Goal: Information Seeking & Learning: Check status

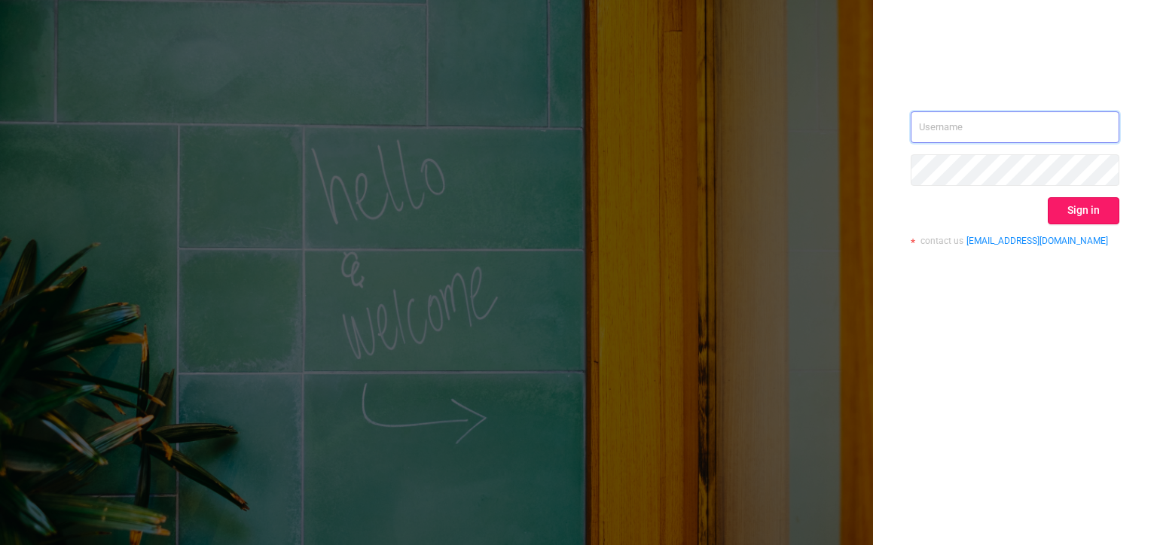
type input "[PERSON_NAME][EMAIL_ADDRESS][DOMAIN_NAME]"
click at [1088, 208] on button "Sign in" at bounding box center [1084, 210] width 72 height 27
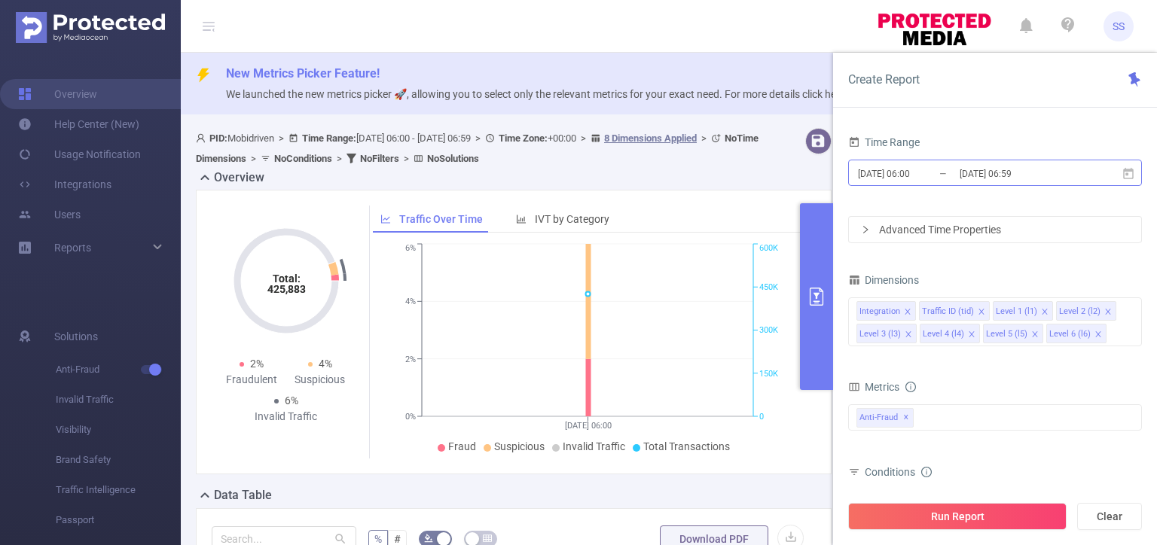
click at [905, 165] on input "[DATE] 06:00" at bounding box center [918, 173] width 122 height 20
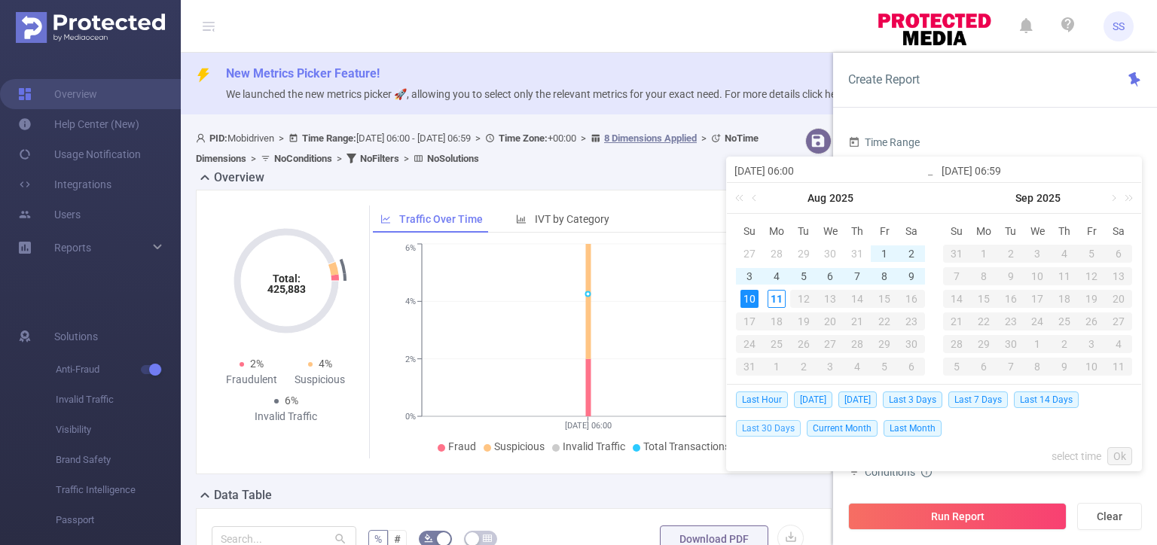
click at [777, 429] on span "Last 30 Days" at bounding box center [768, 428] width 65 height 17
type input "[DATE] 00:00"
type input "[DATE] 23:59"
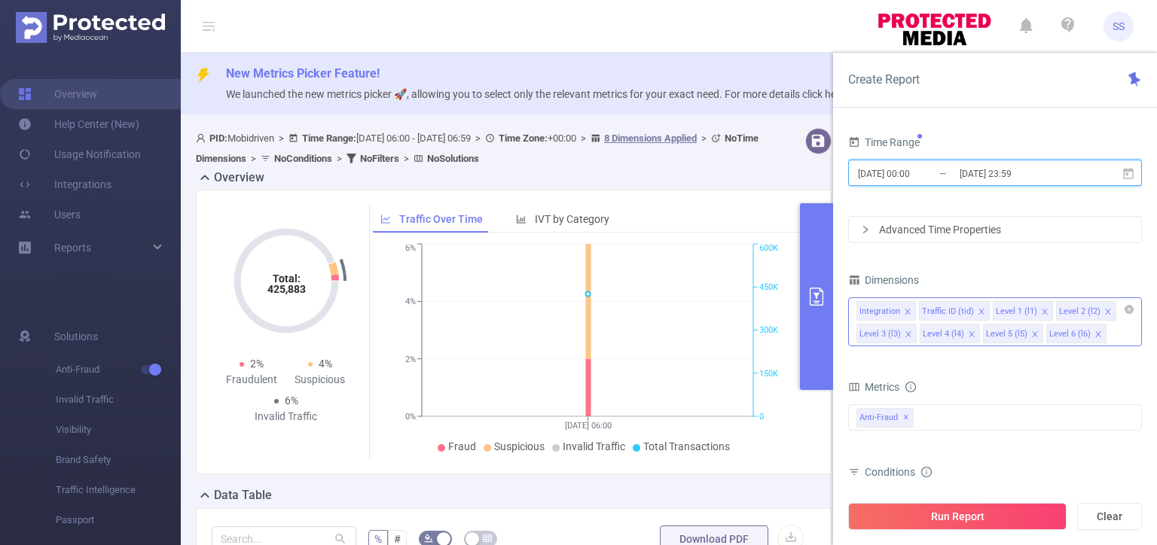
click at [908, 311] on icon "icon: close" at bounding box center [908, 312] width 8 height 8
click at [979, 314] on icon "icon: close" at bounding box center [983, 312] width 8 height 9
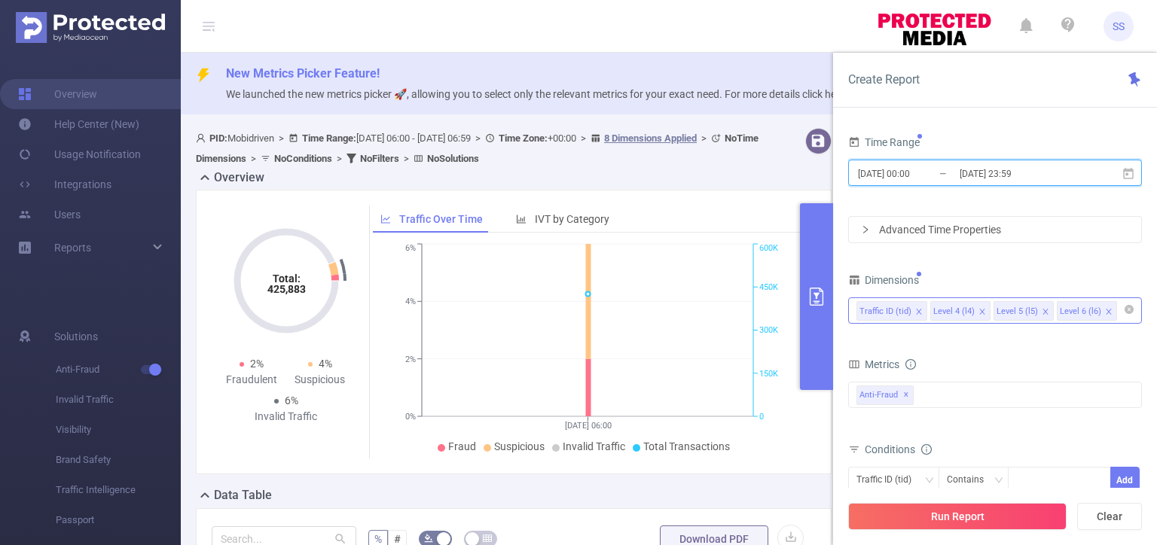
click at [979, 314] on icon "icon: close" at bounding box center [983, 312] width 8 height 9
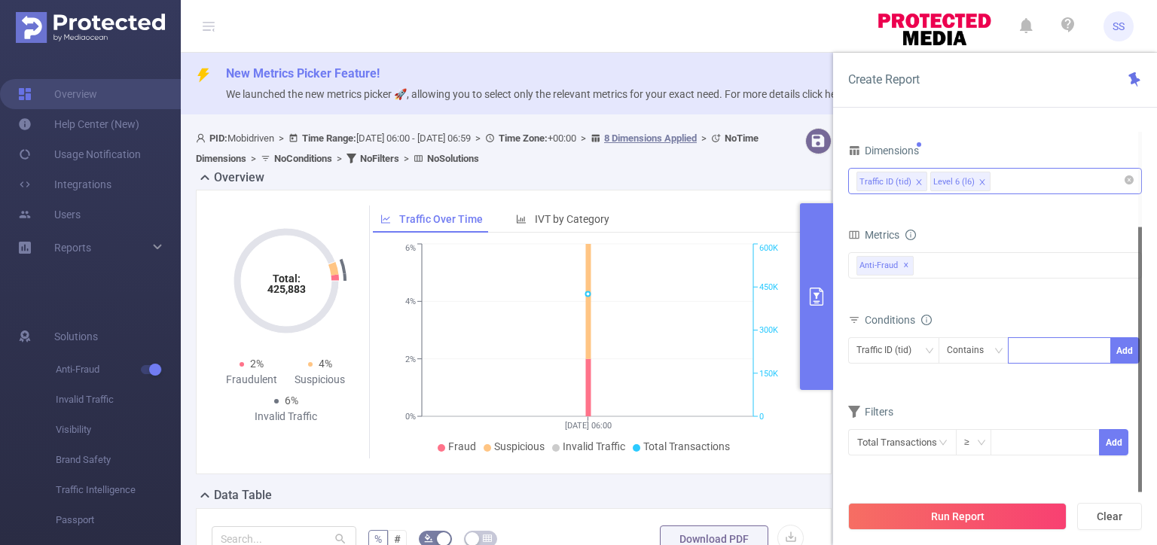
click at [1049, 356] on div at bounding box center [1059, 350] width 87 height 25
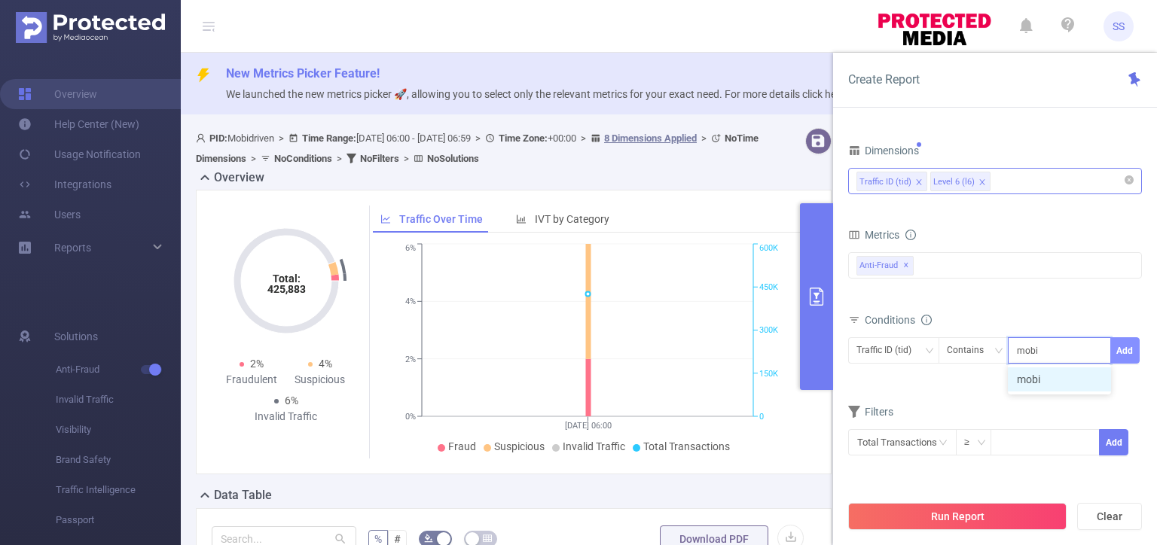
type input "mobi"
click at [1125, 350] on button "Add" at bounding box center [1124, 351] width 29 height 26
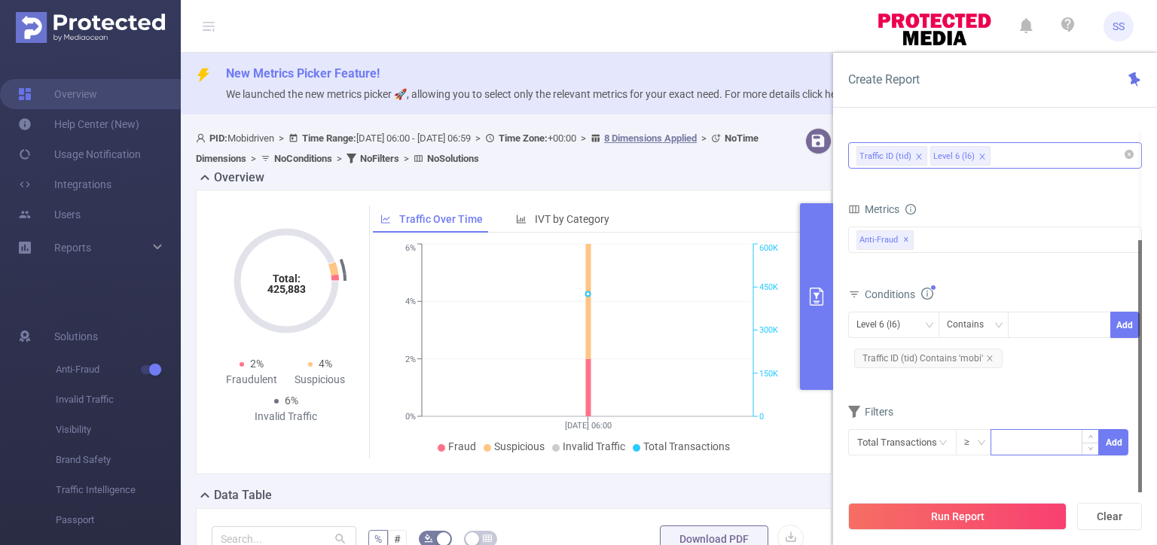
click at [1045, 426] on div "Total Transactions ≥ Add" at bounding box center [995, 447] width 294 height 43
click at [1051, 440] on input at bounding box center [1044, 441] width 107 height 23
type input "50"
click at [1121, 446] on button "Add" at bounding box center [1113, 442] width 29 height 26
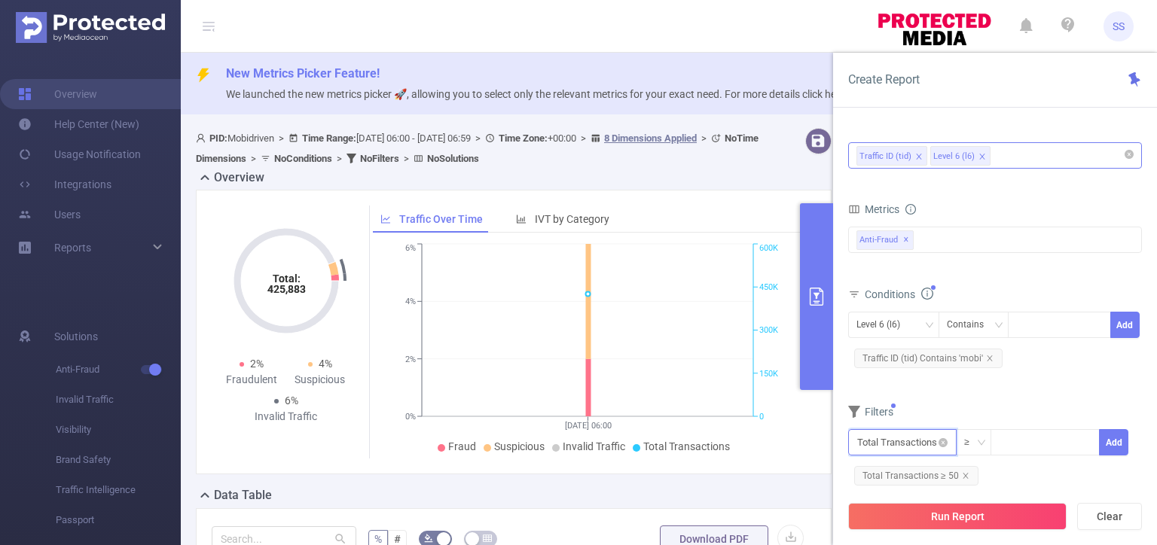
click at [922, 445] on input "text" at bounding box center [902, 442] width 108 height 26
click at [902, 328] on li "Anti-Fraud" at bounding box center [902, 328] width 108 height 24
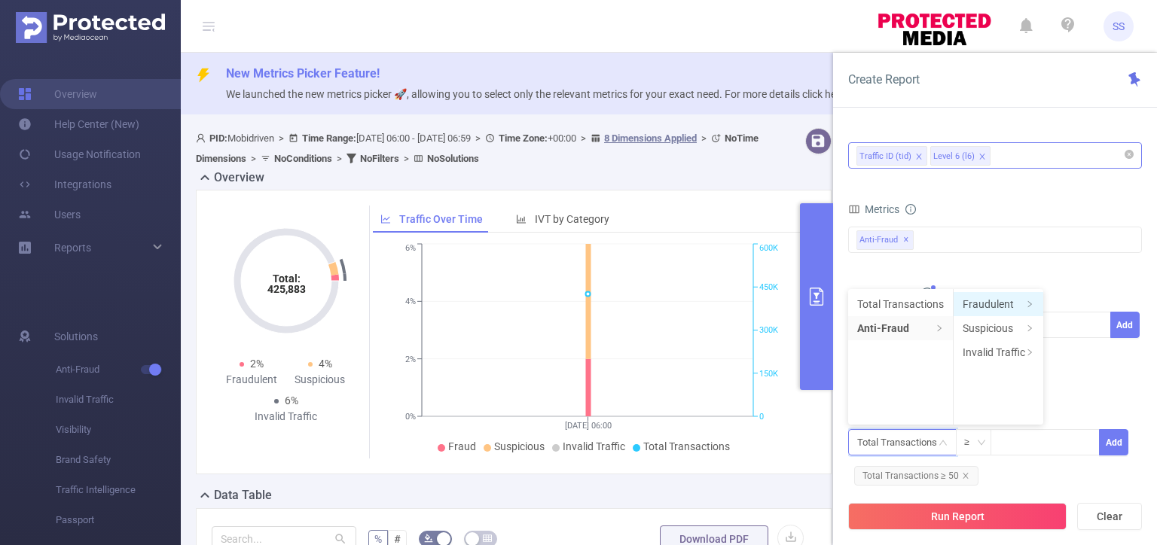
click at [1015, 295] on li "Fraudulent" at bounding box center [999, 304] width 90 height 24
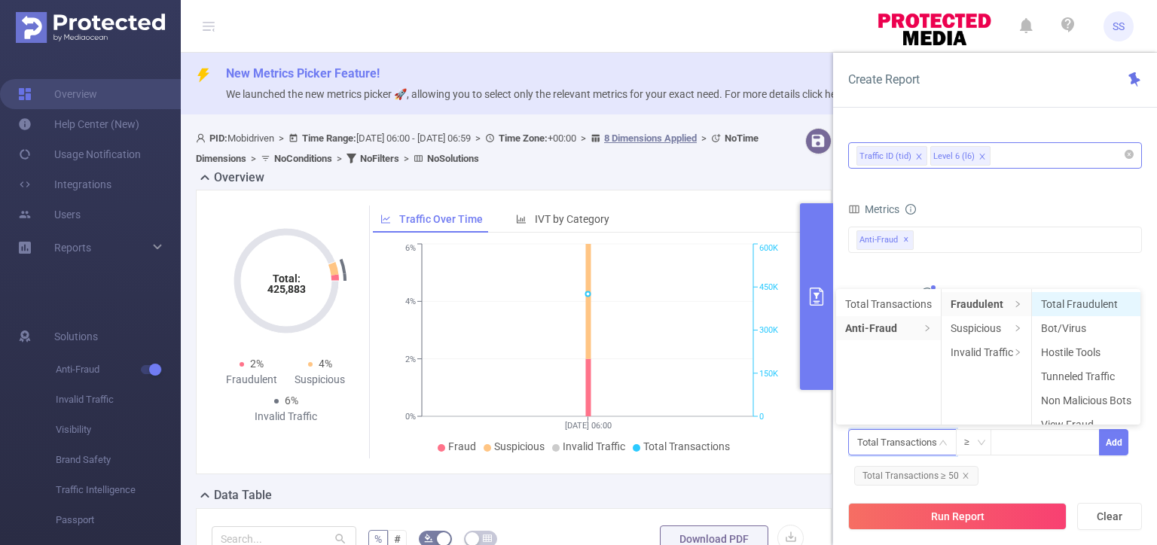
click at [1120, 304] on li "Total Fraudulent" at bounding box center [1086, 304] width 108 height 24
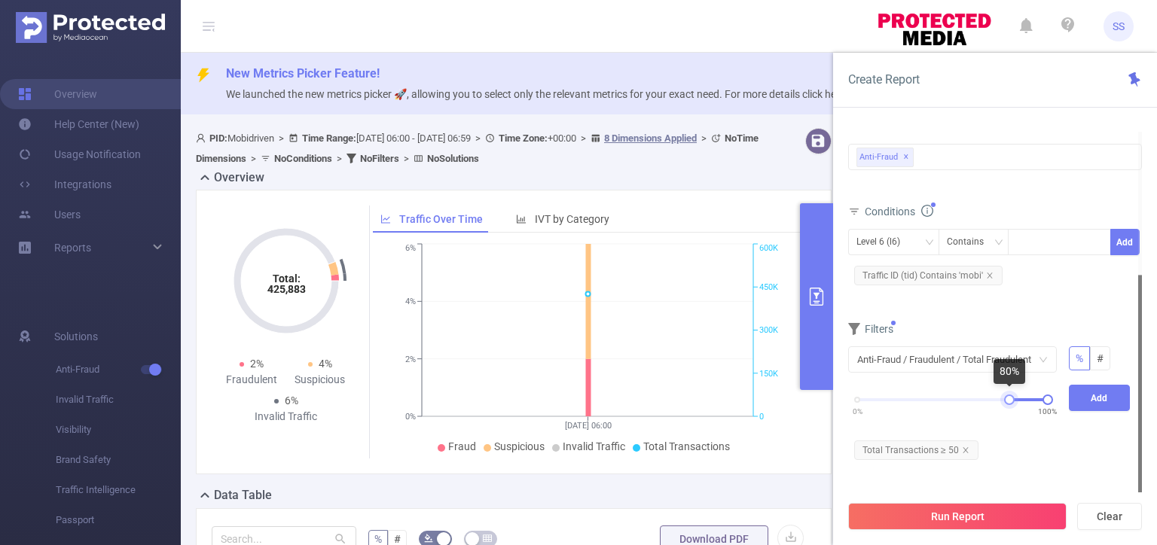
drag, startPoint x: 880, startPoint y: 397, endPoint x: 1011, endPoint y: 395, distance: 131.1
click at [1011, 395] on div at bounding box center [1009, 400] width 11 height 11
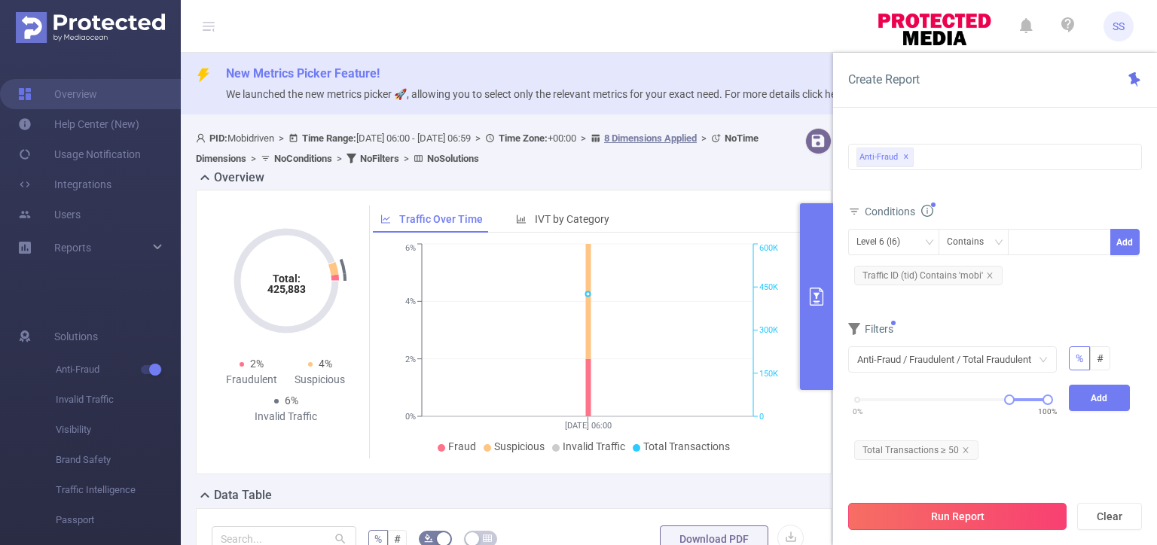
click at [991, 517] on button "Run Report" at bounding box center [957, 516] width 218 height 27
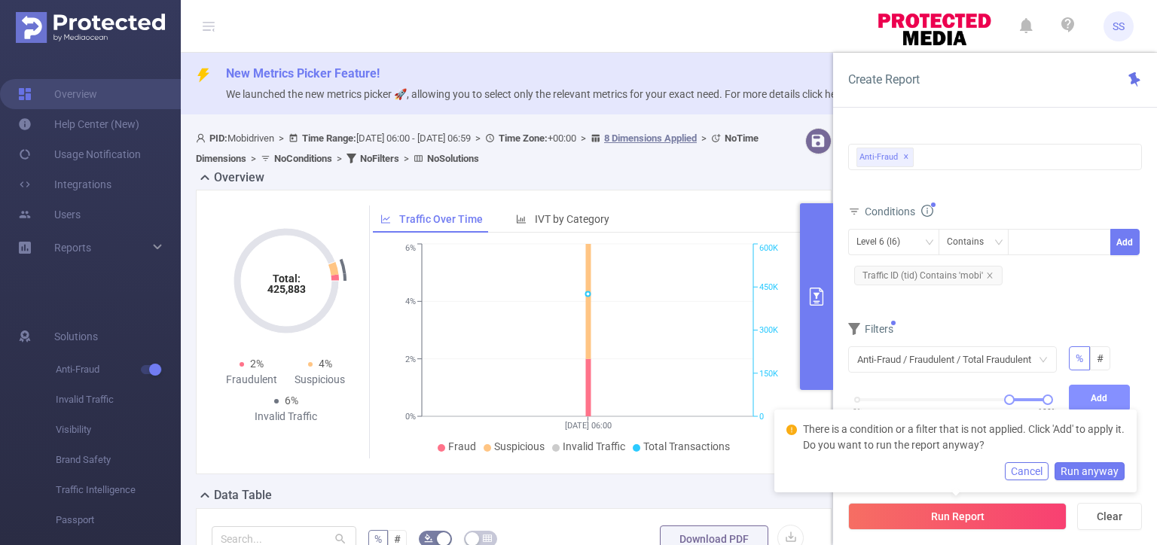
click at [1107, 391] on button "Add" at bounding box center [1100, 398] width 62 height 26
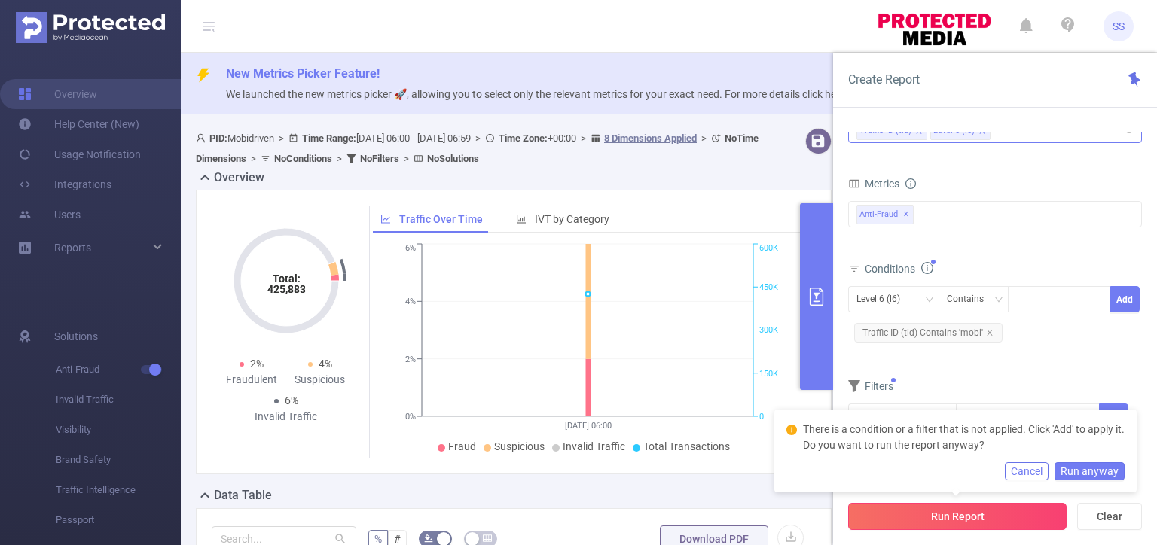
click at [985, 512] on button "Run Report" at bounding box center [957, 516] width 218 height 27
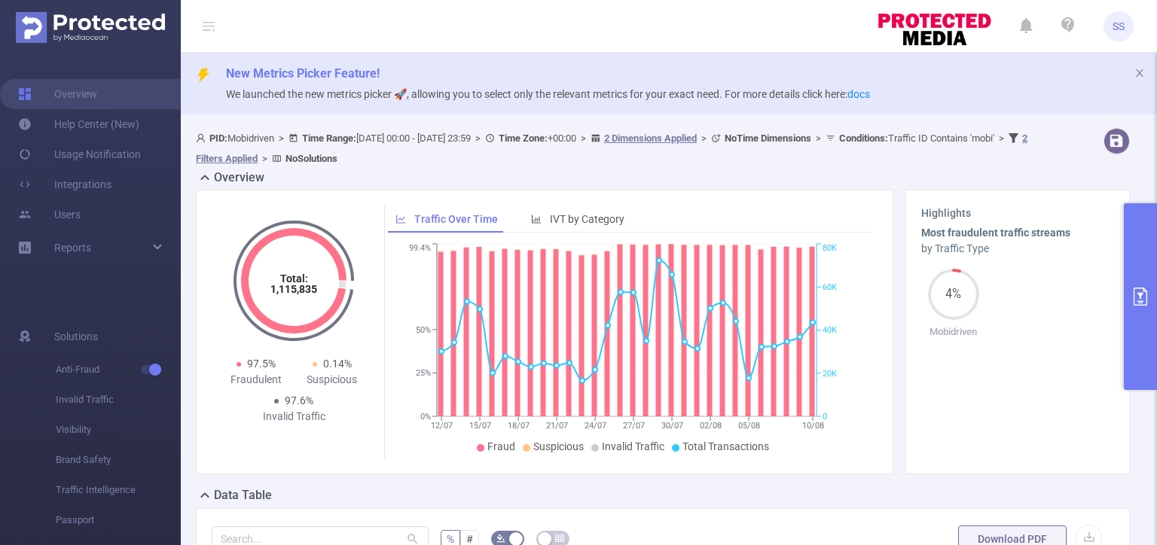
scroll to position [151, 0]
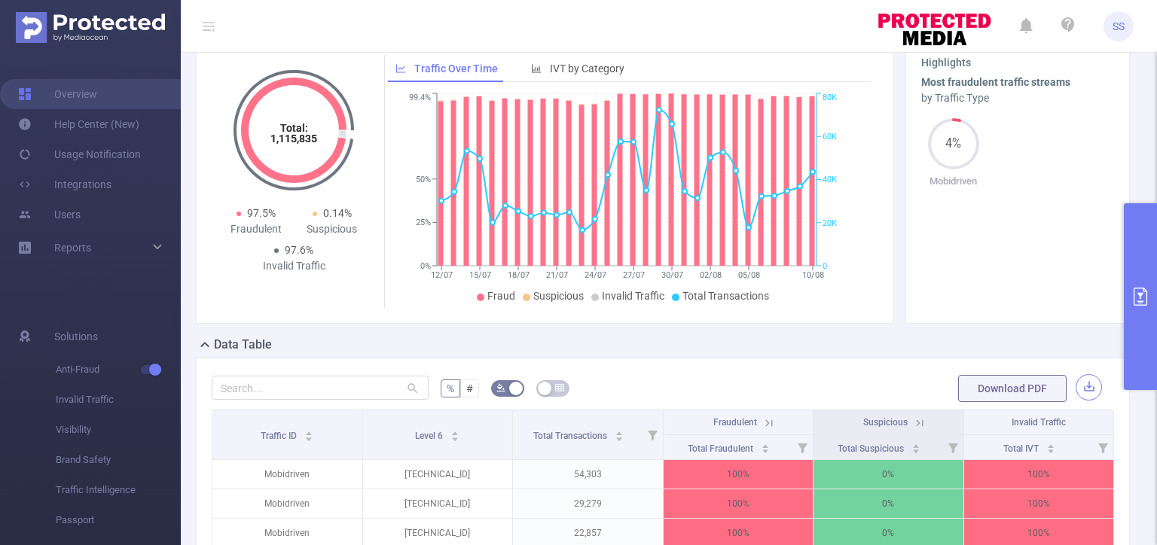
click at [1082, 388] on button "button" at bounding box center [1089, 387] width 26 height 26
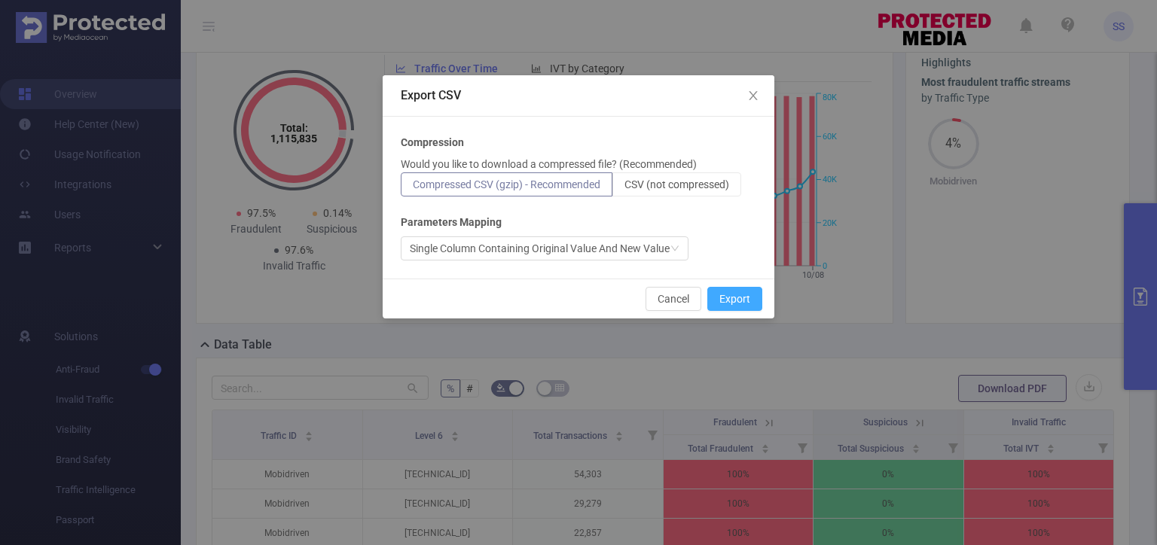
click at [745, 298] on button "Export" at bounding box center [734, 299] width 55 height 24
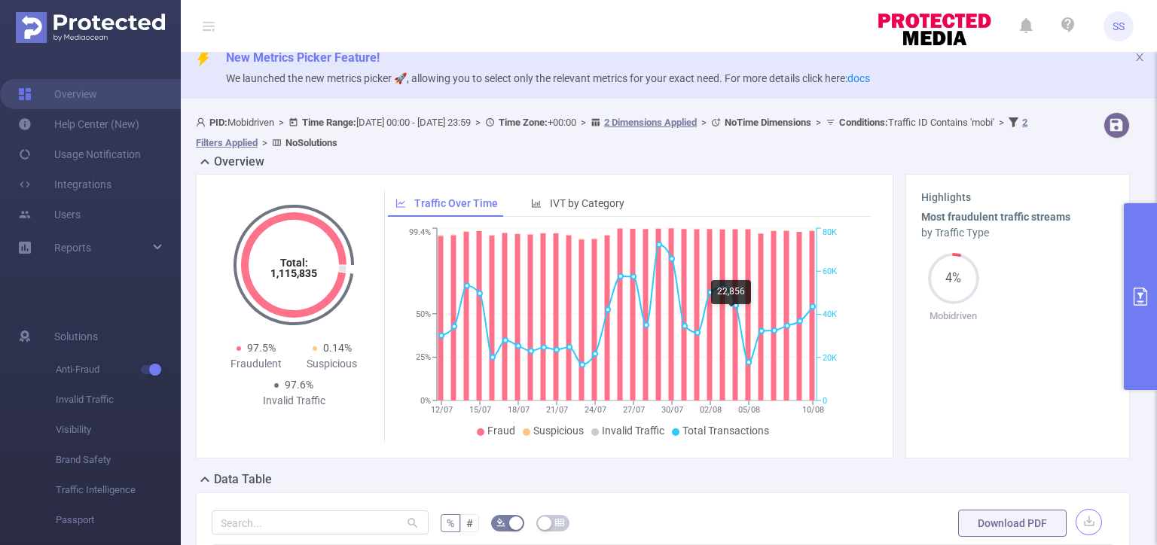
scroll to position [0, 0]
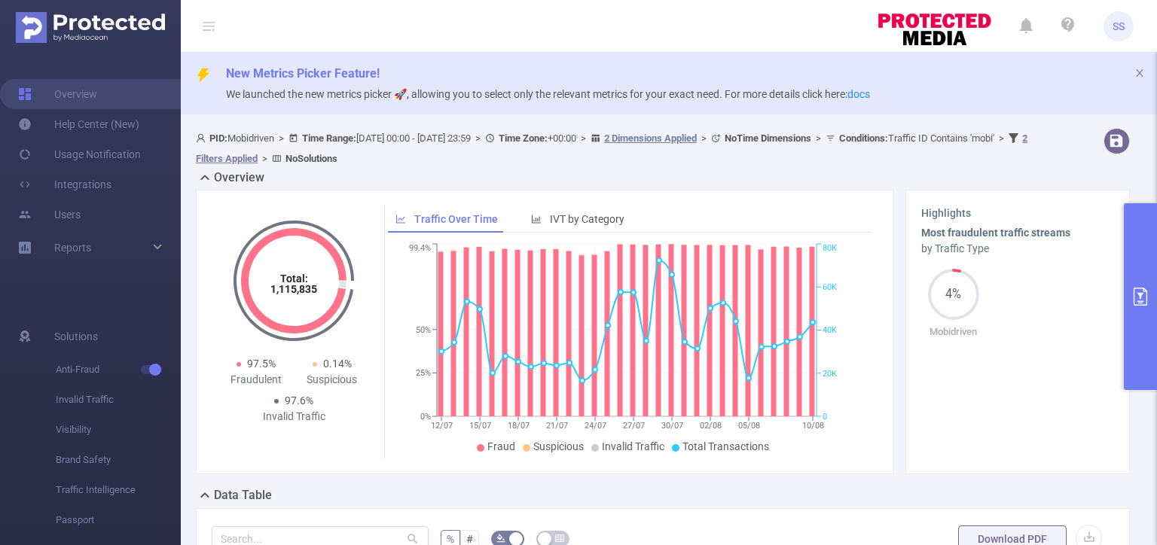
click at [1143, 259] on button "primary" at bounding box center [1140, 296] width 33 height 187
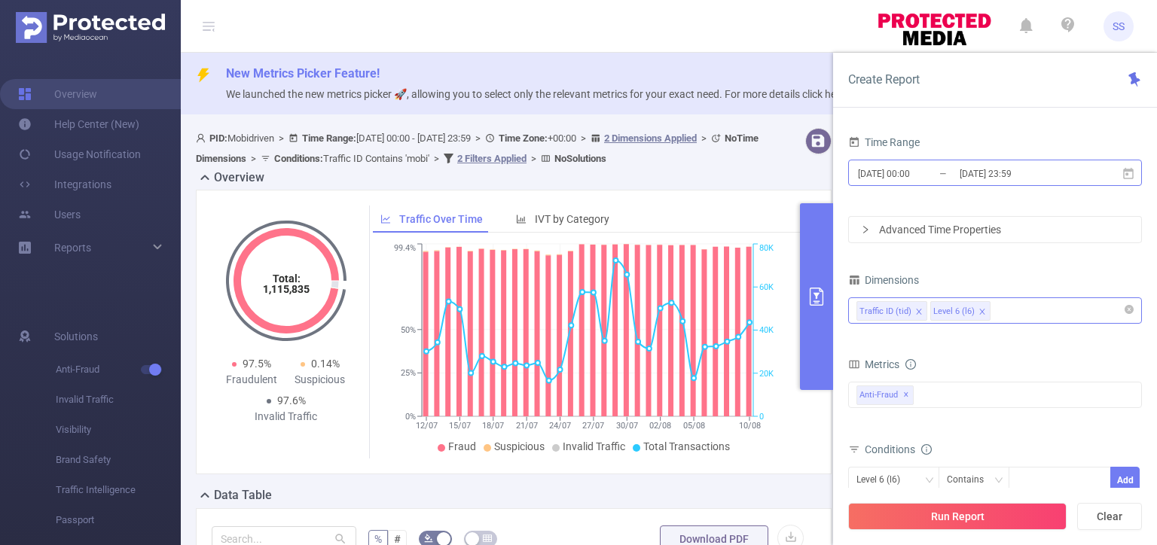
click at [997, 172] on input "[DATE] 23:59" at bounding box center [1019, 173] width 122 height 20
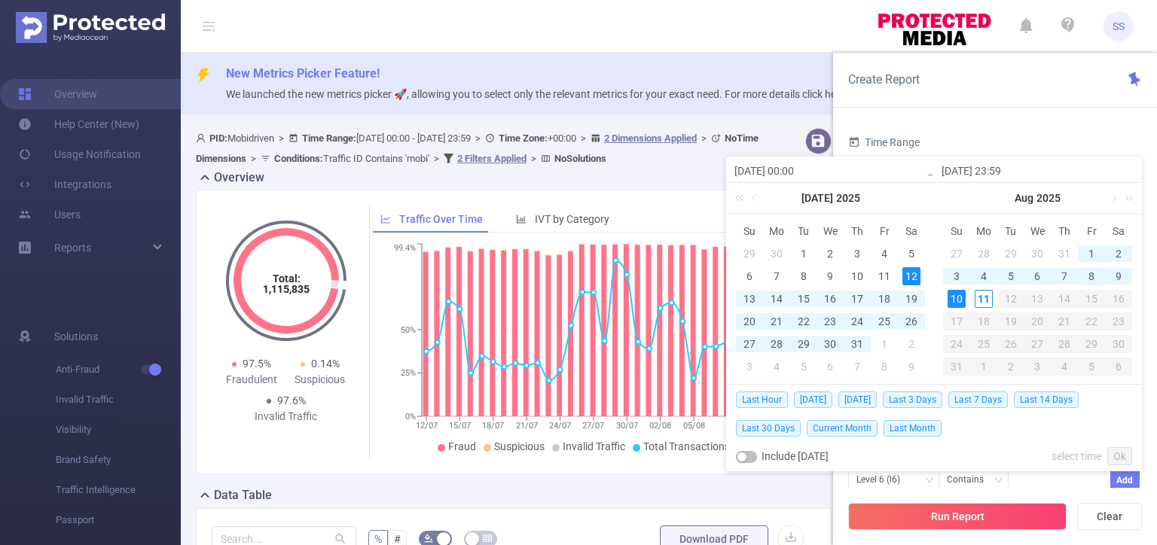
click at [1089, 274] on div "8" at bounding box center [1092, 276] width 18 height 18
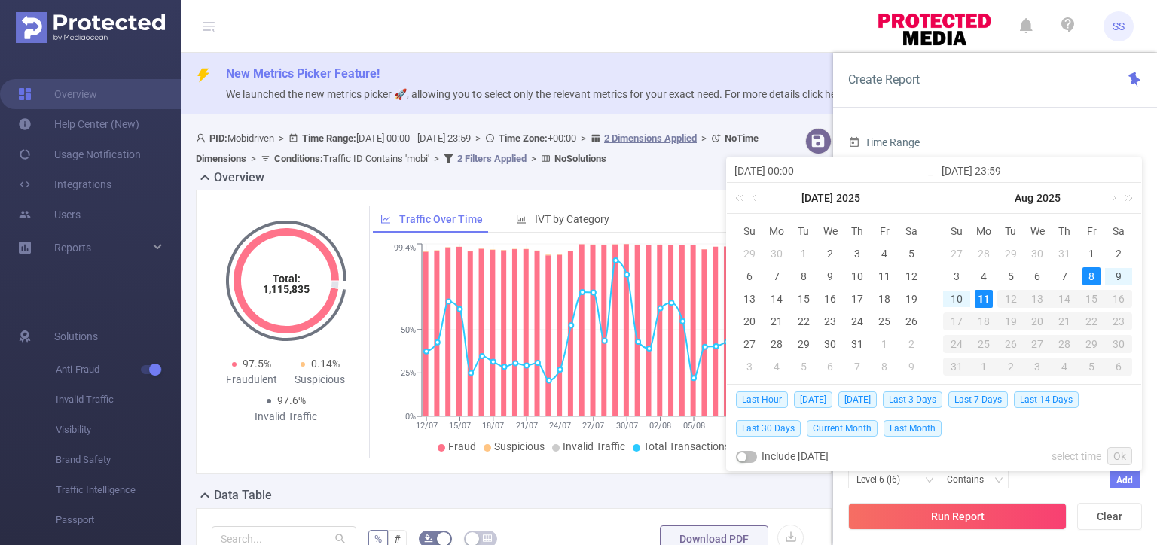
click at [976, 295] on div "11" at bounding box center [984, 299] width 18 height 18
type input "[DATE] 00:00"
type input "[DATE] 23:59"
type input "[DATE] 00:00"
type input "[DATE] 23:59"
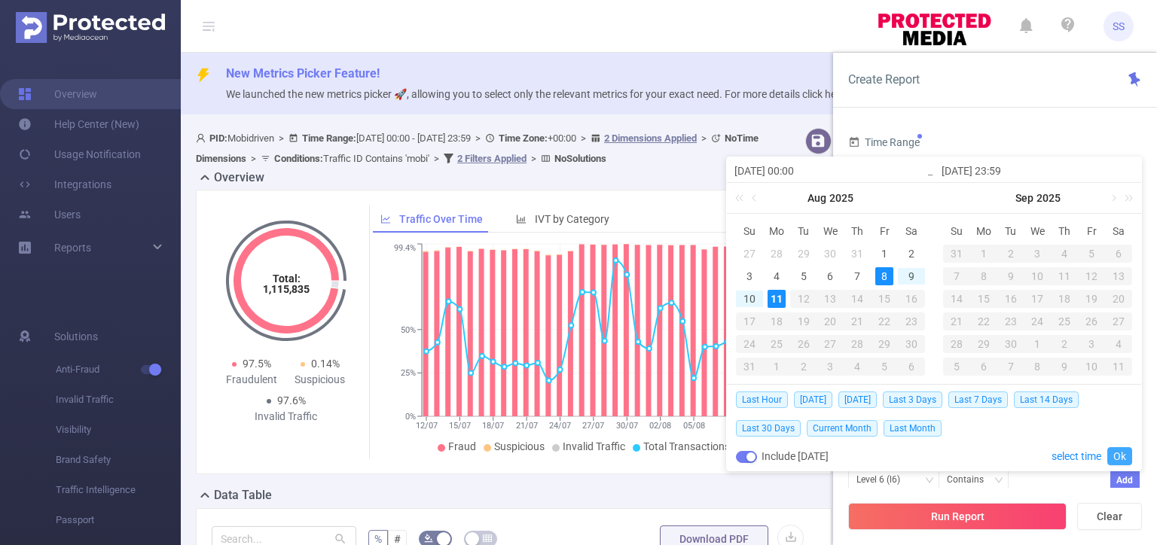
click at [1116, 455] on link "Ok" at bounding box center [1119, 456] width 25 height 18
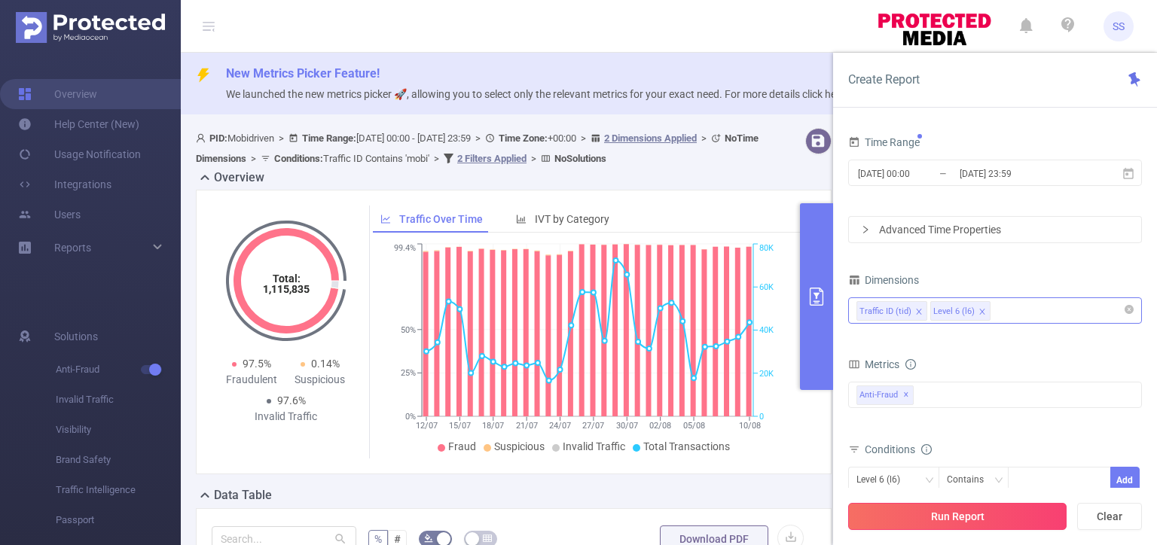
click at [979, 516] on button "Run Report" at bounding box center [957, 516] width 218 height 27
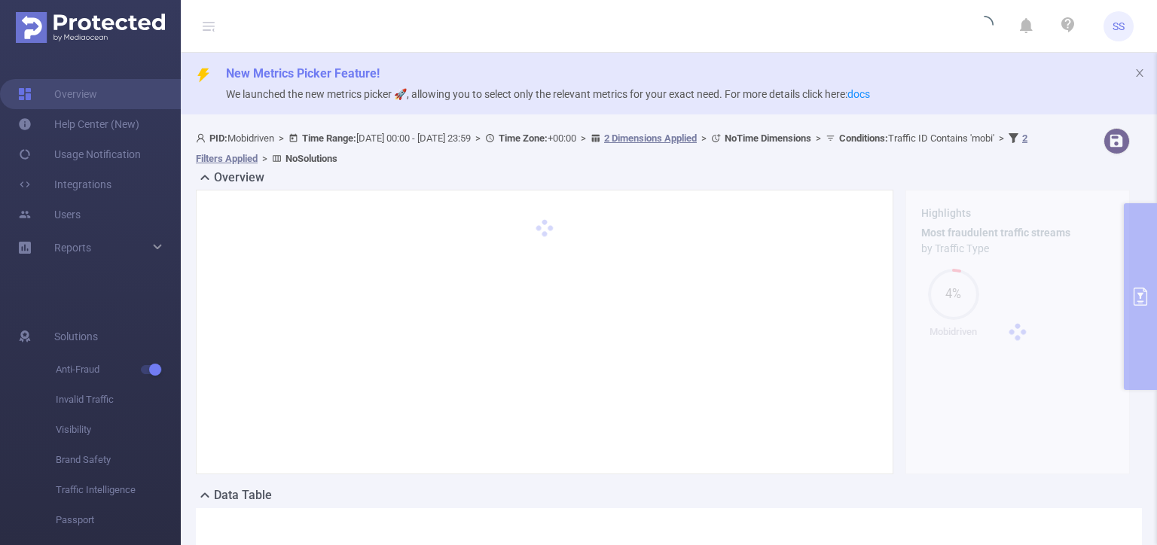
scroll to position [226, 0]
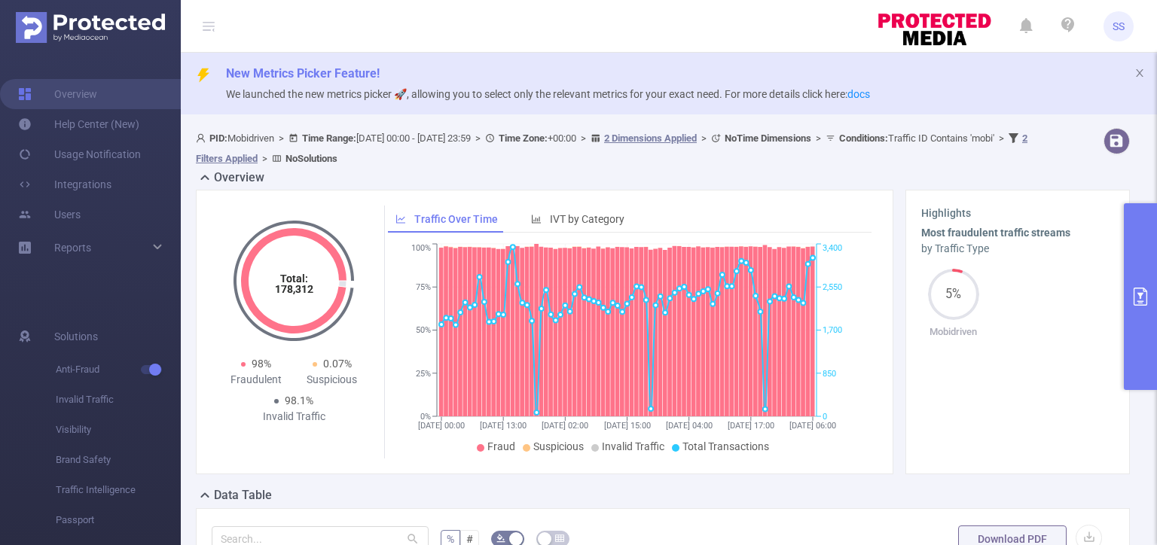
click at [1144, 314] on button "primary" at bounding box center [1140, 296] width 33 height 187
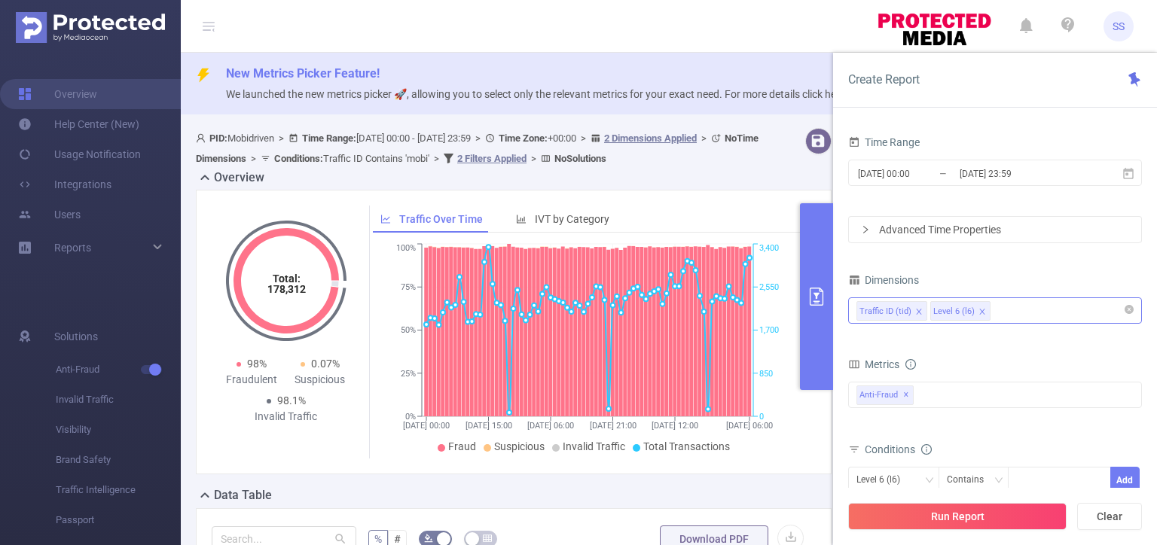
click at [698, 193] on div "Total: 178,312 Total: 178,312 98% Fraudulent 0.07% Suspicious 98.1% Invalid Tra…" at bounding box center [514, 332] width 636 height 285
click at [1132, 75] on icon at bounding box center [1134, 79] width 11 height 14
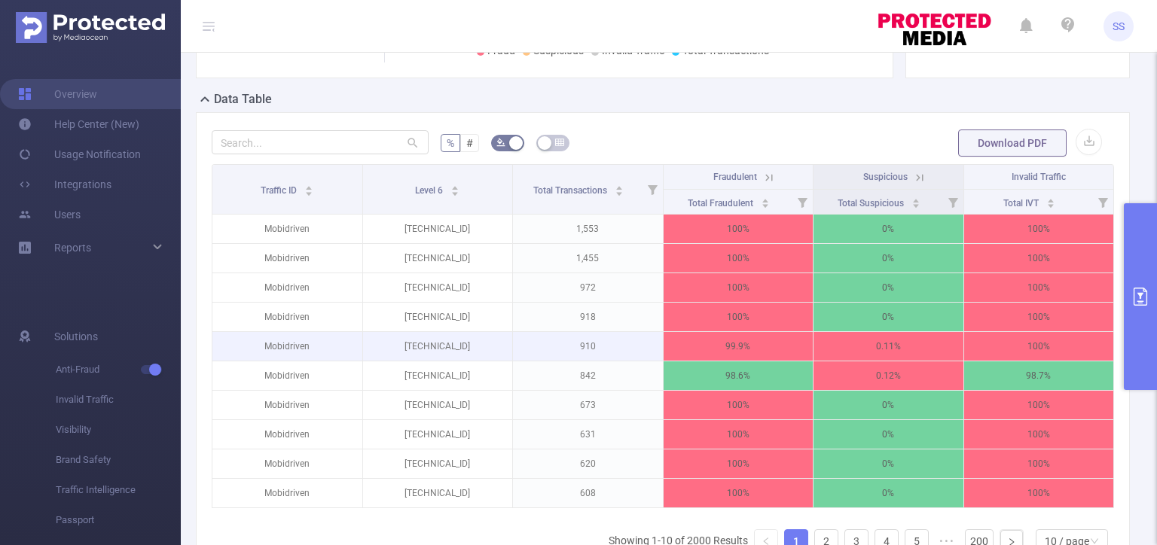
scroll to position [353, 0]
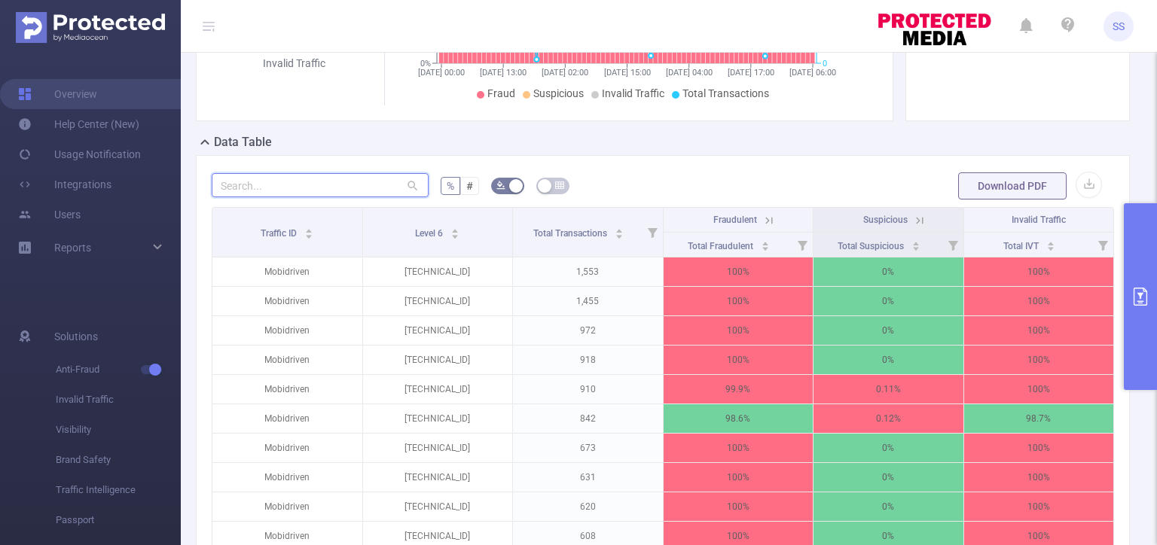
click at [269, 181] on input "text" at bounding box center [320, 185] width 217 height 24
paste input "[TECHNICAL_ID]"
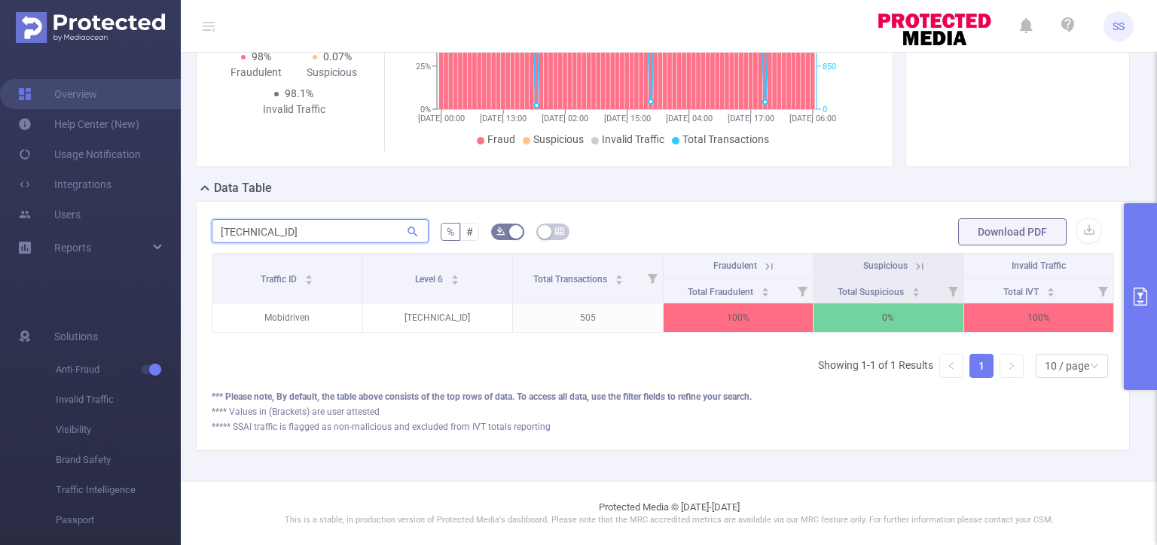
scroll to position [316, 0]
type input "[TECHNICAL_ID]"
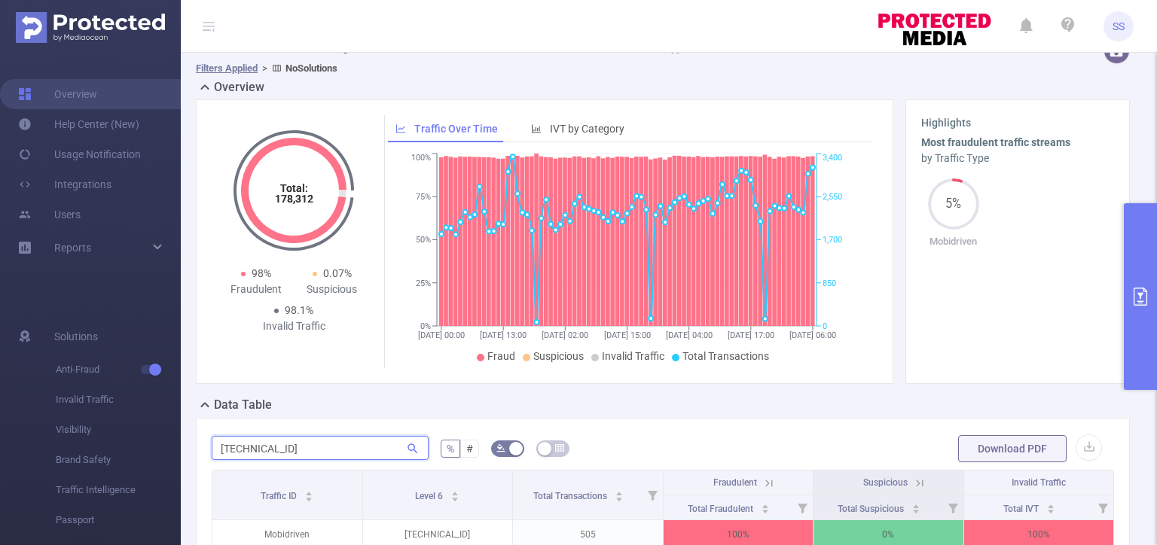
scroll to position [0, 0]
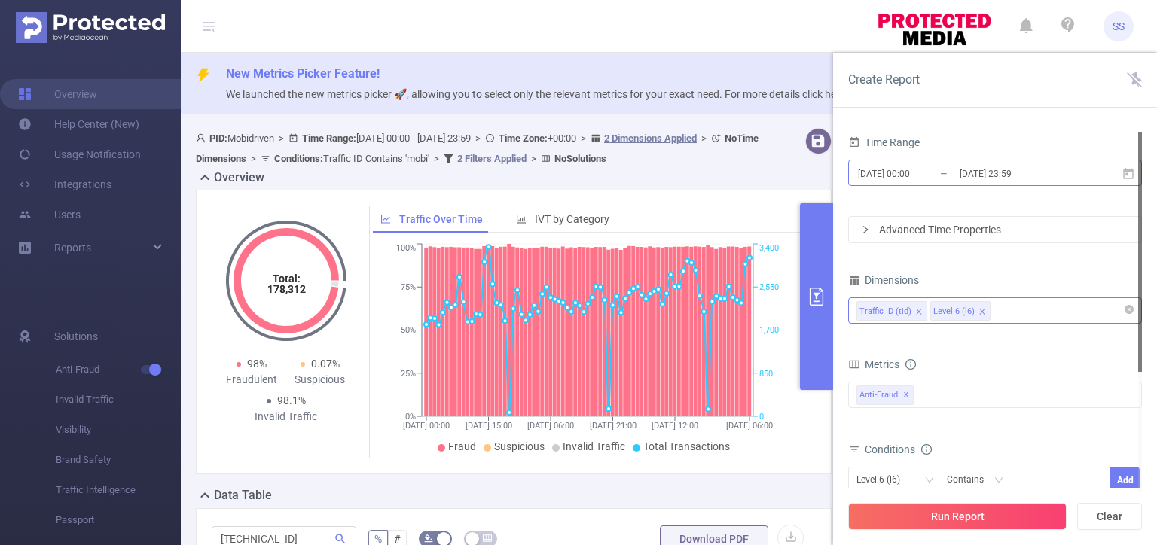
click at [1000, 172] on input "[DATE] 23:59" at bounding box center [1019, 173] width 122 height 20
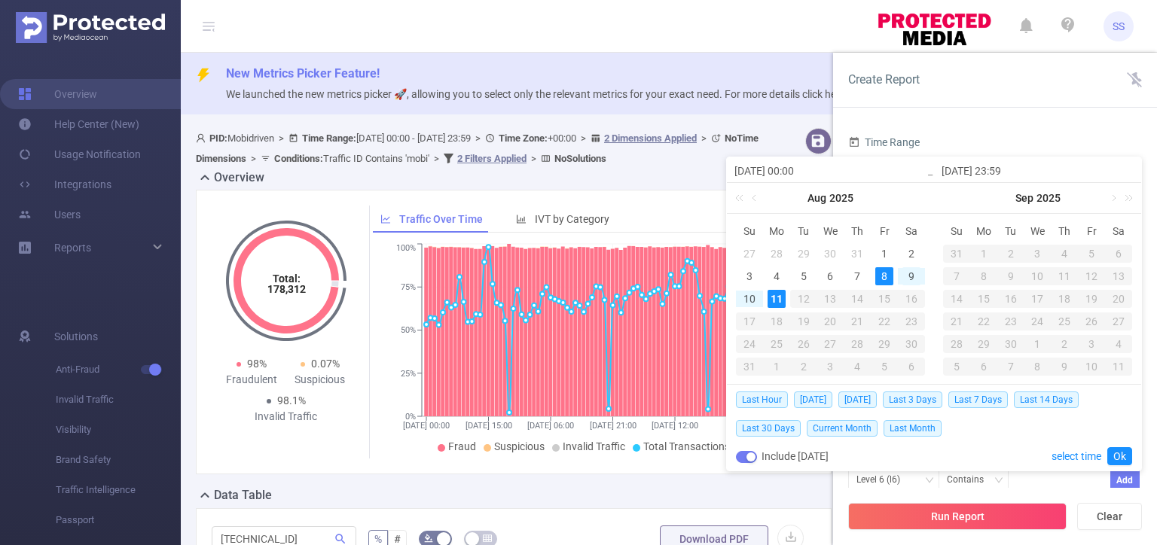
click at [907, 273] on div "9" at bounding box center [912, 276] width 18 height 18
click at [778, 301] on div "11" at bounding box center [777, 299] width 18 height 18
type input "[DATE] 00:00"
click at [1117, 454] on link "Ok" at bounding box center [1119, 456] width 25 height 18
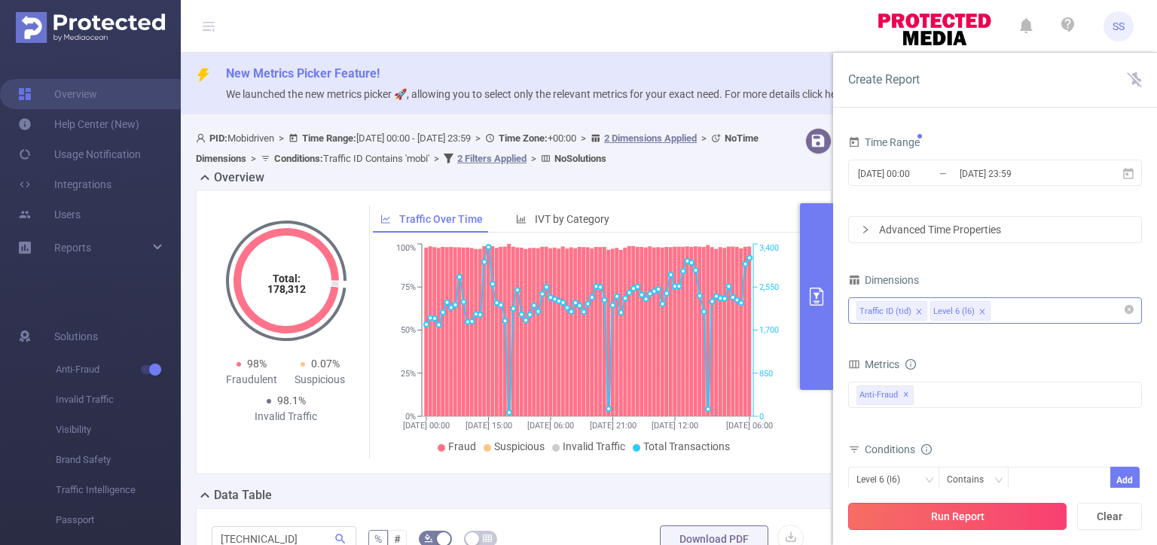
click at [964, 515] on button "Run Report" at bounding box center [957, 516] width 218 height 27
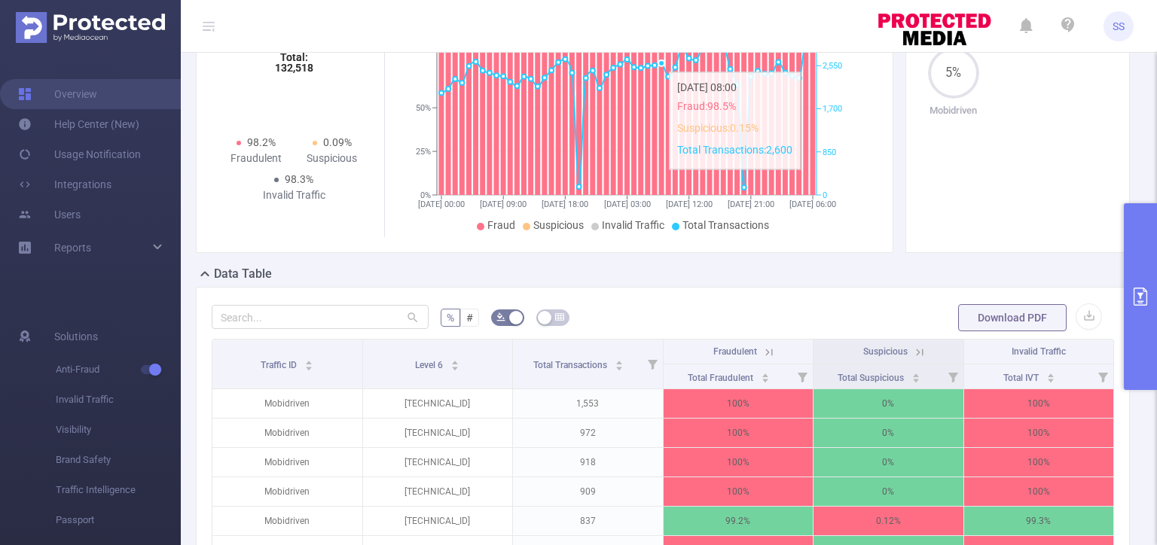
scroll to position [226, 0]
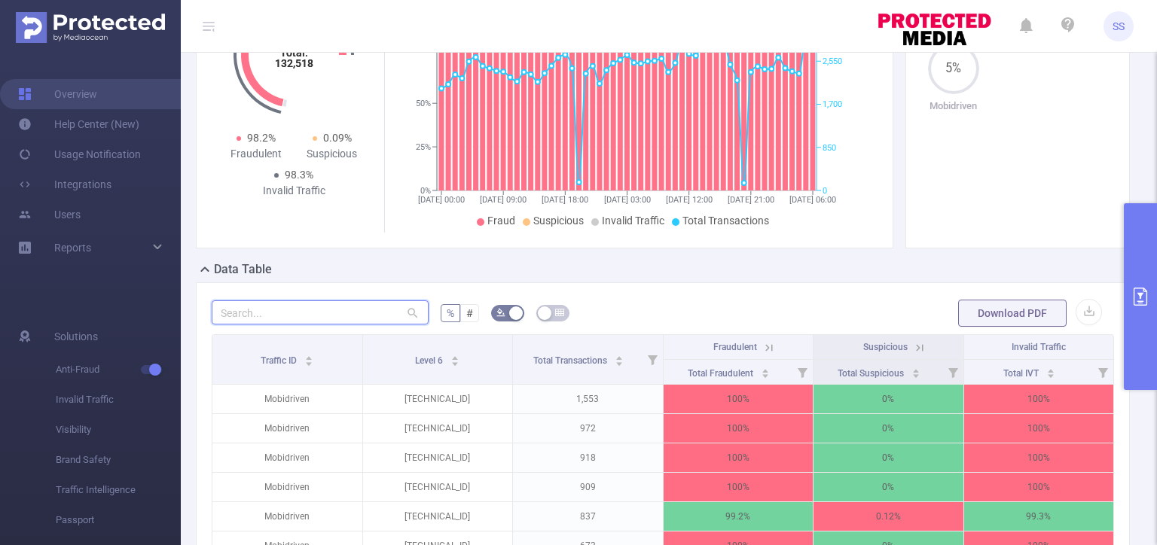
click at [334, 312] on input "text" at bounding box center [320, 313] width 217 height 24
paste input "[TECHNICAL_ID]"
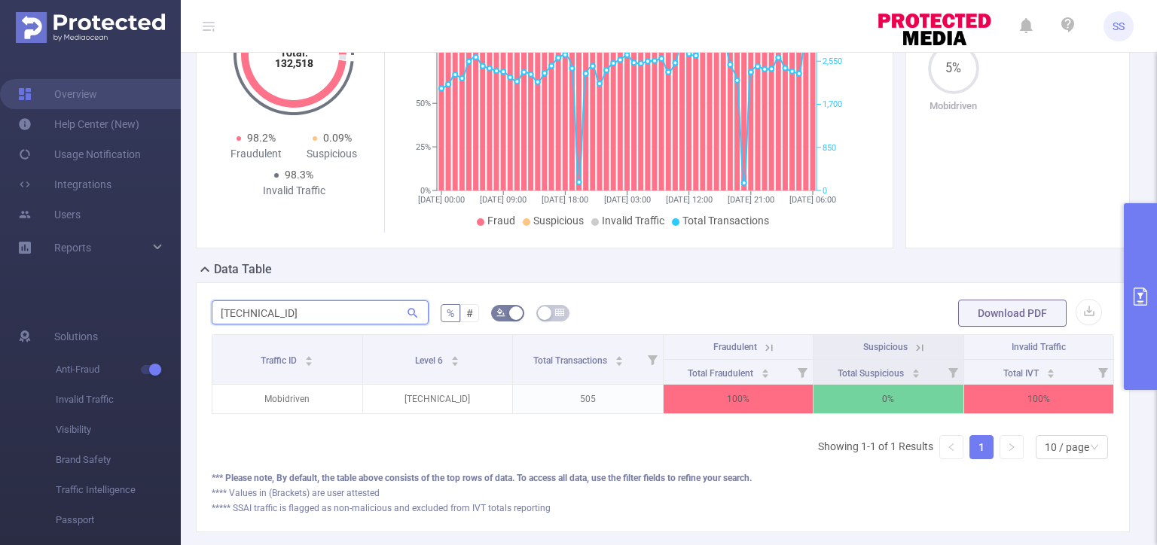
type input "[TECHNICAL_ID]"
click at [696, 275] on div "Data Table" at bounding box center [669, 271] width 946 height 21
drag, startPoint x: 258, startPoint y: 313, endPoint x: 200, endPoint y: 316, distance: 58.1
click at [205, 313] on div "[TECHNICAL_ID] % # Download PDF Traffic ID Level 6 Total Transactions Fraudulen…" at bounding box center [663, 408] width 934 height 250
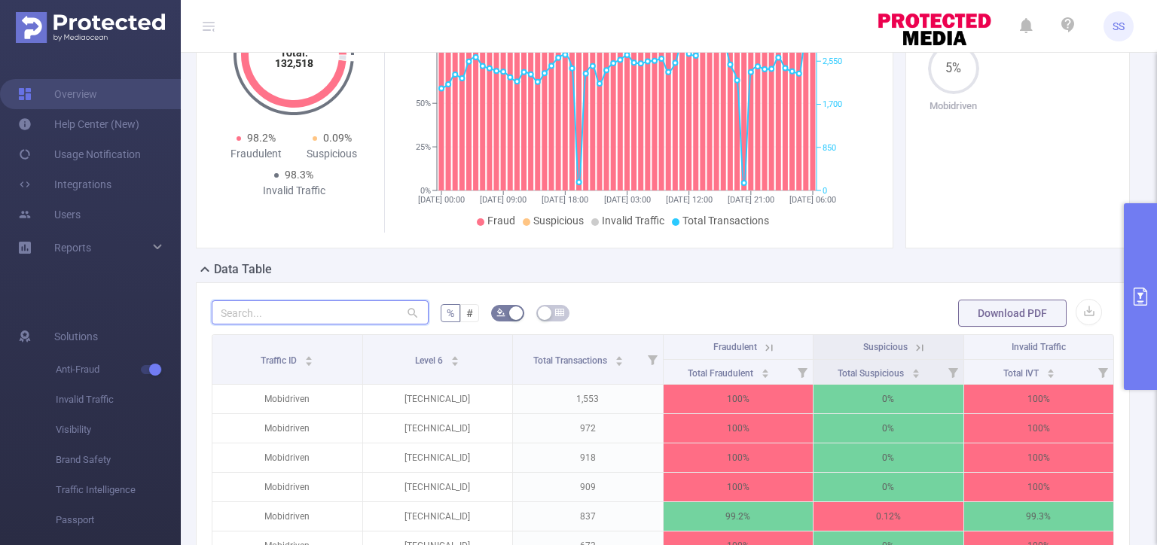
click at [266, 309] on input "text" at bounding box center [320, 313] width 217 height 24
paste input "[TECHNICAL_ID]"
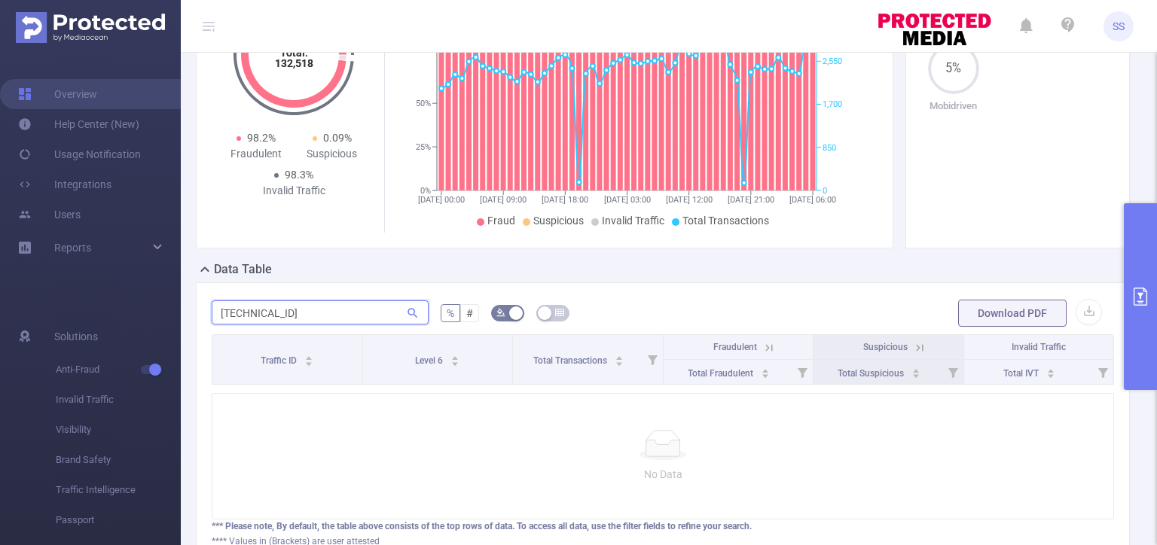
click at [284, 313] on input "[TECHNICAL_ID]" at bounding box center [320, 313] width 217 height 24
paste input "[TECHNICAL_ID]"
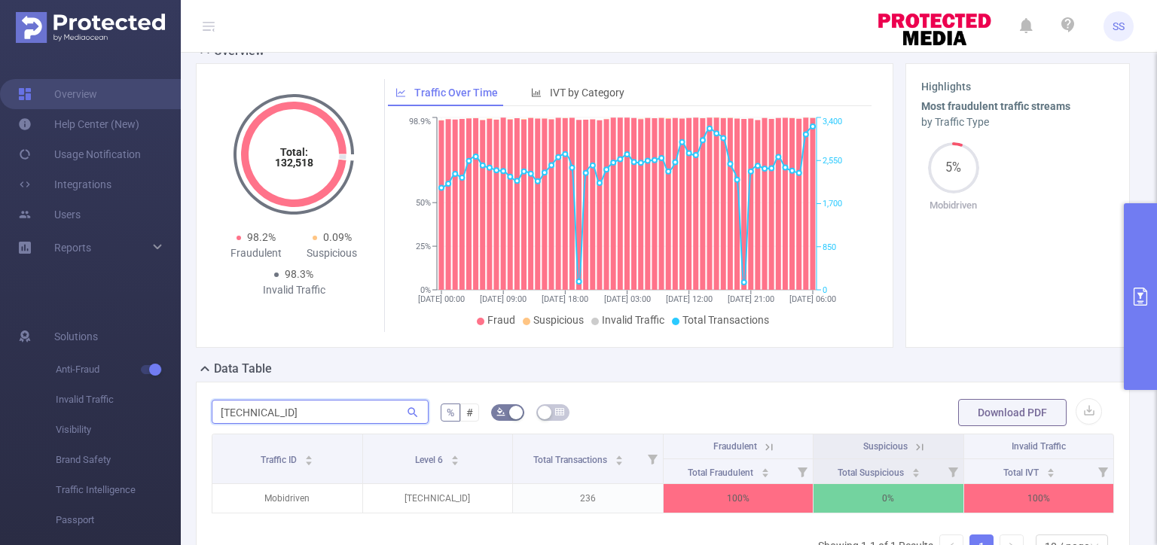
scroll to position [151, 0]
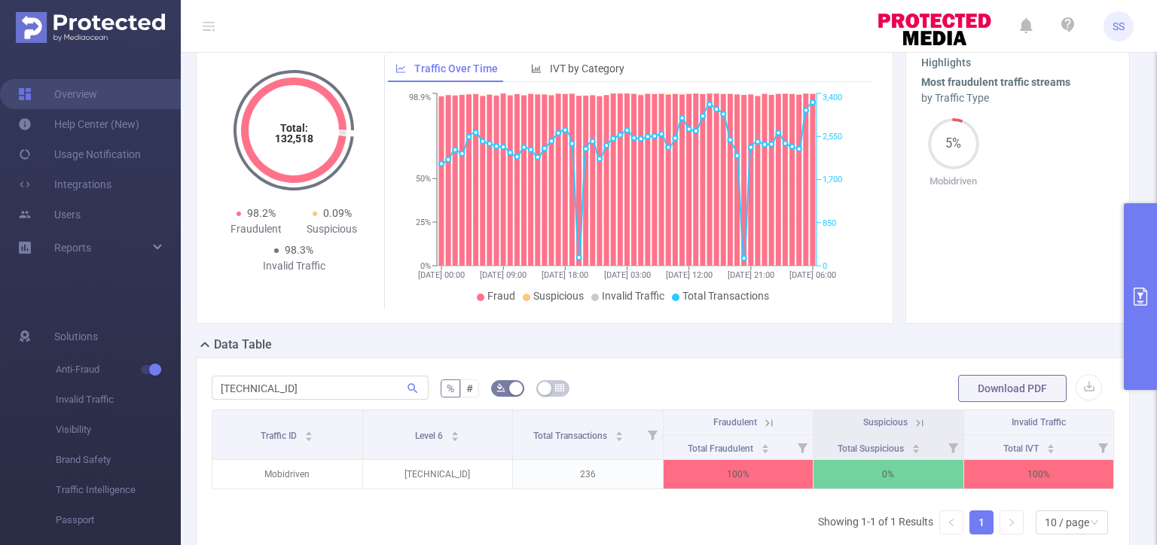
click at [729, 320] on div "Total: 132,518 Total: 132,518 98.2% Fraudulent 0.09% Suspicious 98.3% Invalid T…" at bounding box center [545, 181] width 698 height 285
drag, startPoint x: 319, startPoint y: 380, endPoint x: 177, endPoint y: 386, distance: 141.7
click at [177, 386] on section "Overview Help Center (New) Usage Notification Integrations Users Reports Soluti…" at bounding box center [578, 272] width 1157 height 545
paste input "[TECHNICAL_ID]"
type input "[TECHNICAL_ID]"
